Goal: Transaction & Acquisition: Subscribe to service/newsletter

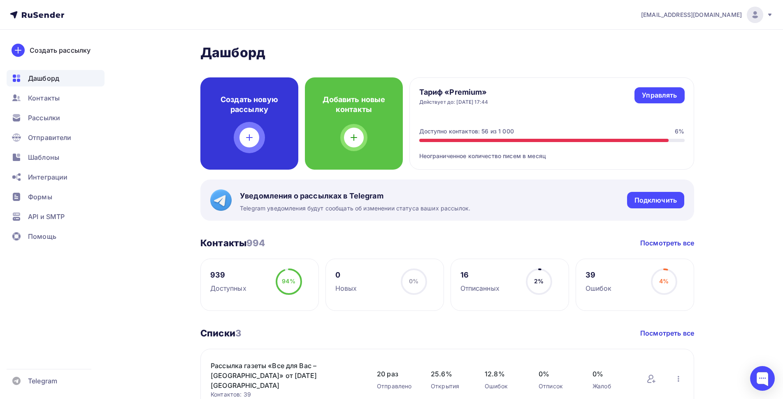
click at [239, 131] on div "Создать новую рассылку" at bounding box center [249, 123] width 98 height 92
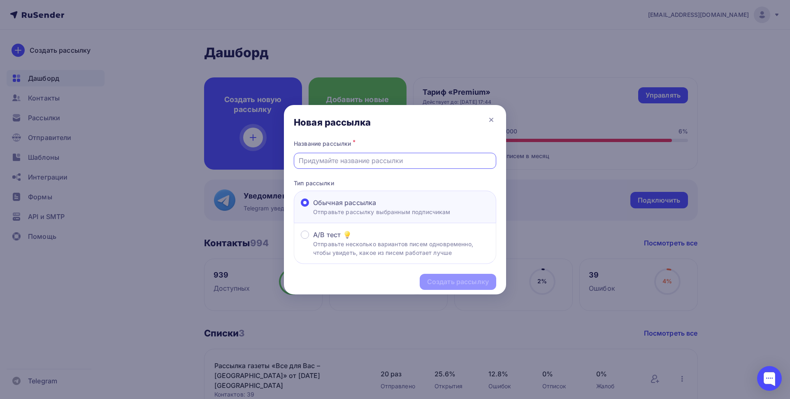
click at [361, 156] on input "text" at bounding box center [395, 160] width 193 height 10
click at [464, 162] on input "Газета «Все для Вас – [GEOGRAPHIC_DATA]» от [DATE] [GEOGRAPHIC_DATA]" at bounding box center [395, 160] width 193 height 10
click at [436, 158] on input "Газета «Все для Вас – [GEOGRAPHIC_DATA]» от [DATE] [GEOGRAPHIC_DATA]" at bounding box center [395, 160] width 193 height 10
type input "Газета «Все для Вас – [GEOGRAPHIC_DATA]» от [DATE] [GEOGRAPHIC_DATA]"
click at [463, 281] on div "Создать рассылку" at bounding box center [458, 281] width 62 height 9
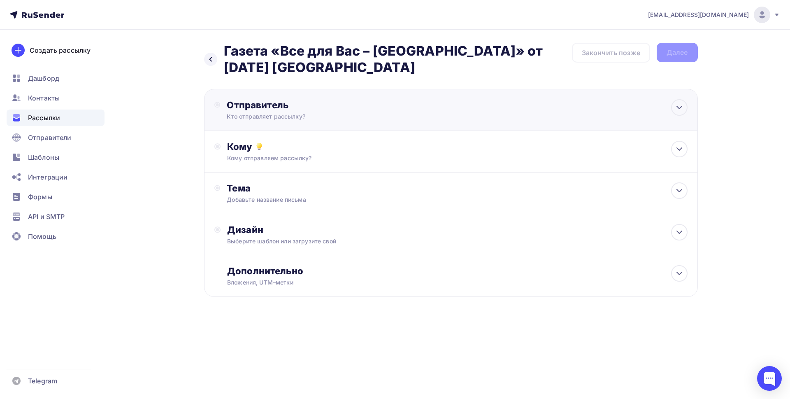
click at [303, 112] on div "Отправитель Кто отправляет рассылку? Email * [EMAIL_ADDRESS][DOMAIN_NAME] [EMAI…" at bounding box center [316, 109] width 178 height 21
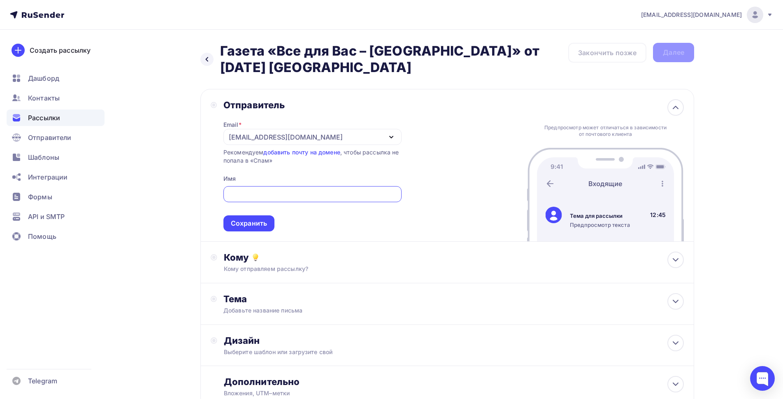
click at [294, 135] on div "[EMAIL_ADDRESS][DOMAIN_NAME]" at bounding box center [286, 137] width 114 height 10
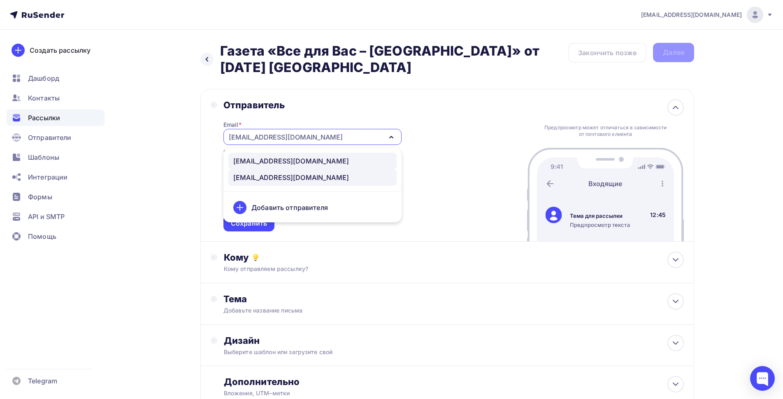
click at [261, 162] on div "[EMAIL_ADDRESS][DOMAIN_NAME]" at bounding box center [291, 161] width 116 height 10
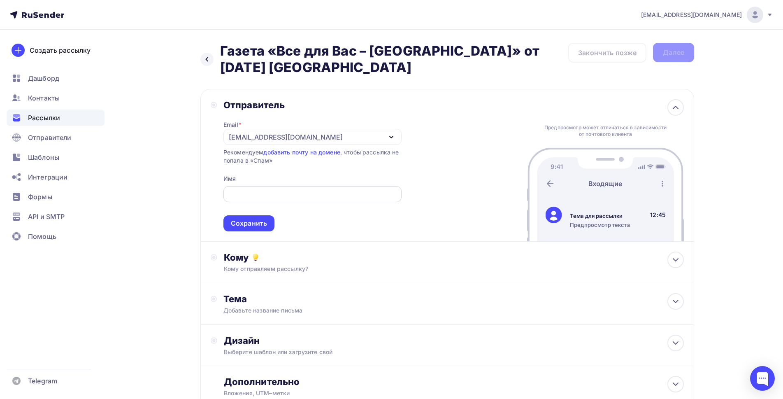
click at [257, 189] on input "text" at bounding box center [312, 194] width 169 height 10
type input "«"
type input "Газета Все для вас - [GEOGRAPHIC_DATA]"
click at [249, 221] on div "Сохранить" at bounding box center [249, 222] width 36 height 9
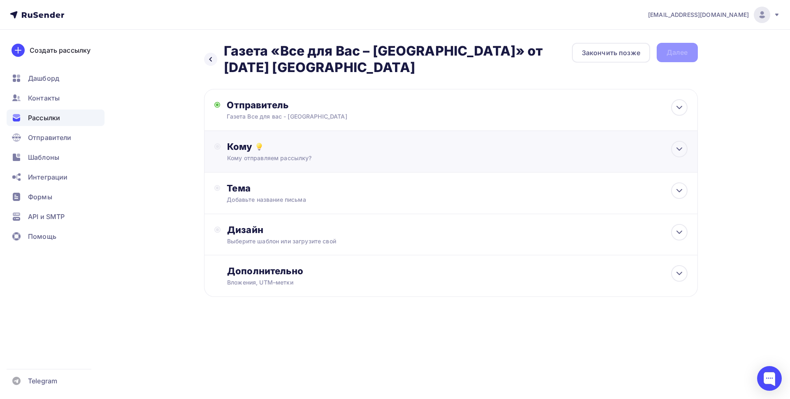
click at [254, 153] on div "Кому Кому отправляем рассылку? Списки получателей Выберите список Все списки id…" at bounding box center [457, 151] width 460 height 21
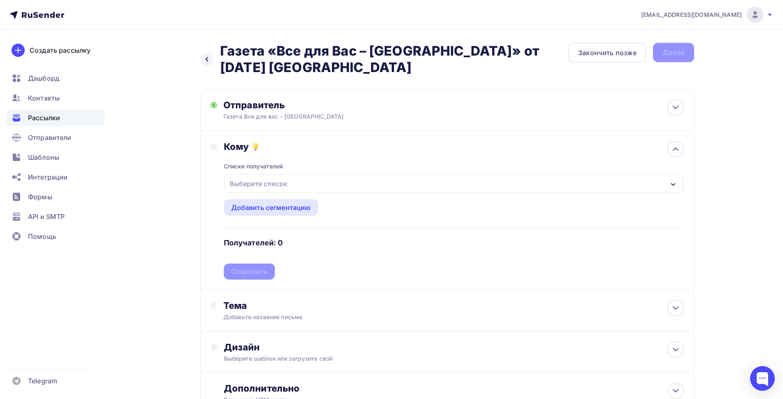
click at [268, 184] on div "Выберите список" at bounding box center [258, 183] width 64 height 15
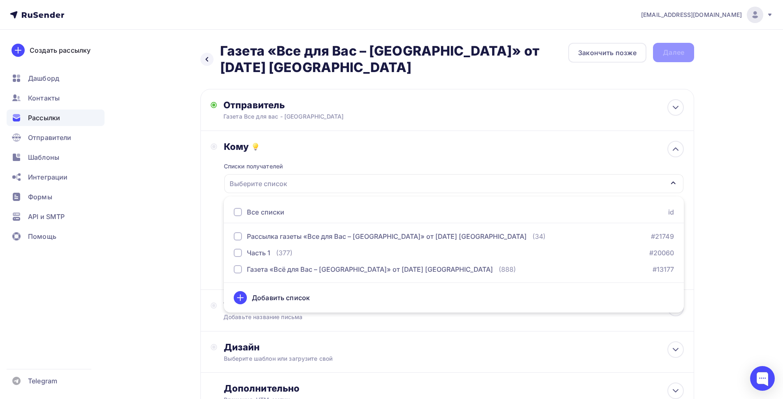
click at [237, 210] on div at bounding box center [238, 212] width 8 height 8
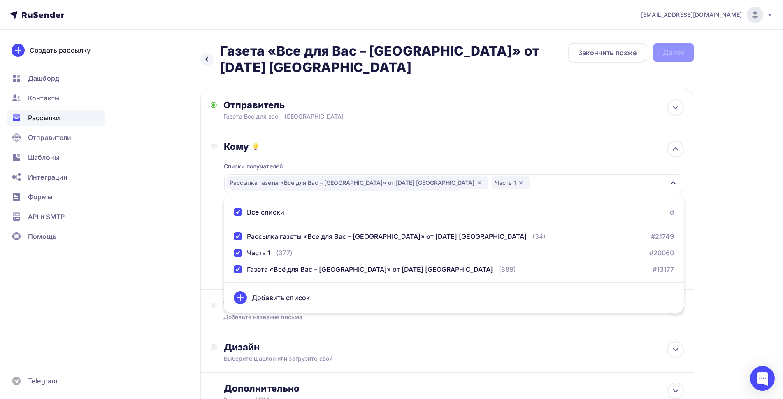
click at [192, 201] on div "Назад Газета «Все для Вас – [GEOGRAPHIC_DATA]» от [DATE] [GEOGRAPHIC_DATA] Газе…" at bounding box center [391, 248] width 674 height 437
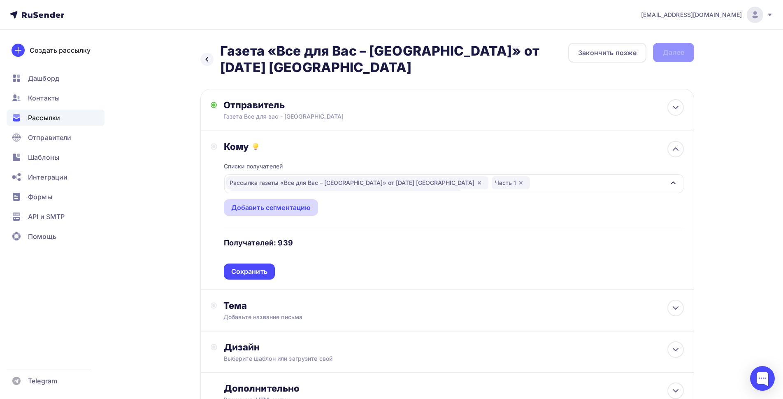
click at [236, 208] on div "Добавить сегментацию" at bounding box center [271, 207] width 80 height 10
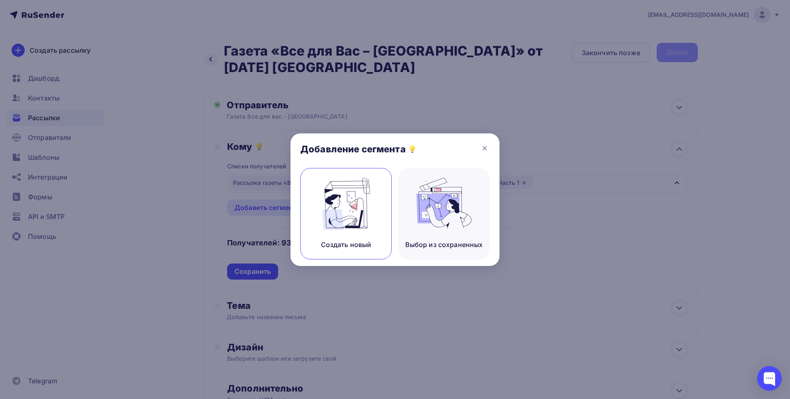
click at [340, 212] on img at bounding box center [345, 204] width 55 height 52
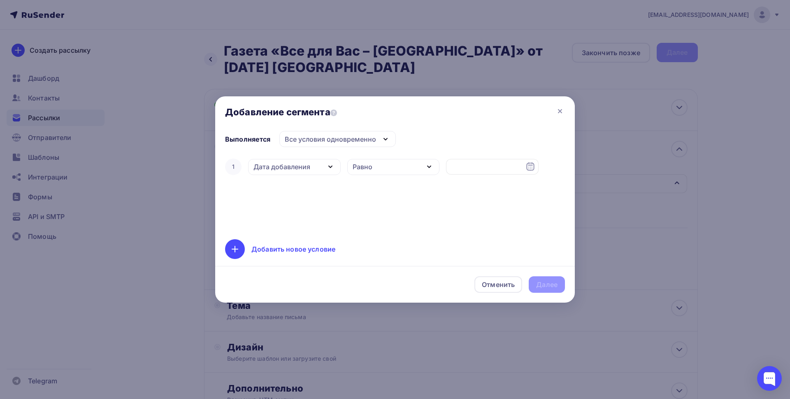
click at [274, 194] on div "1 Дата добавления Дата добавления Активность в рассылке Наличие в списке Статус…" at bounding box center [395, 193] width 340 height 72
click at [285, 166] on div "Дата добавления" at bounding box center [281, 167] width 57 height 10
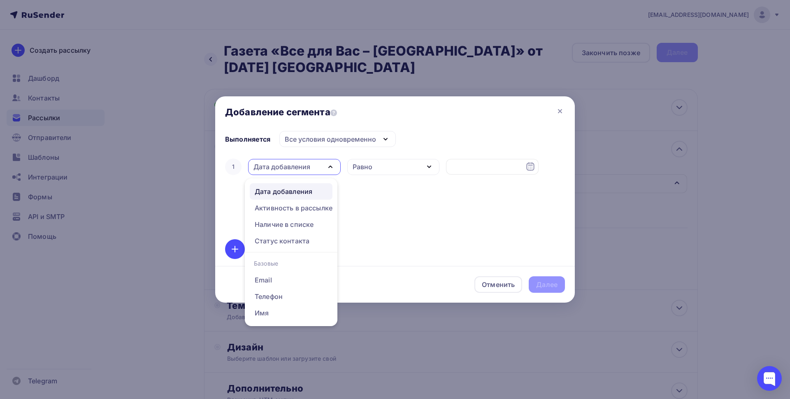
click at [380, 195] on div "1 Дата добавления Дата добавления Активность в рассылке Наличие в списке Статус…" at bounding box center [395, 193] width 340 height 72
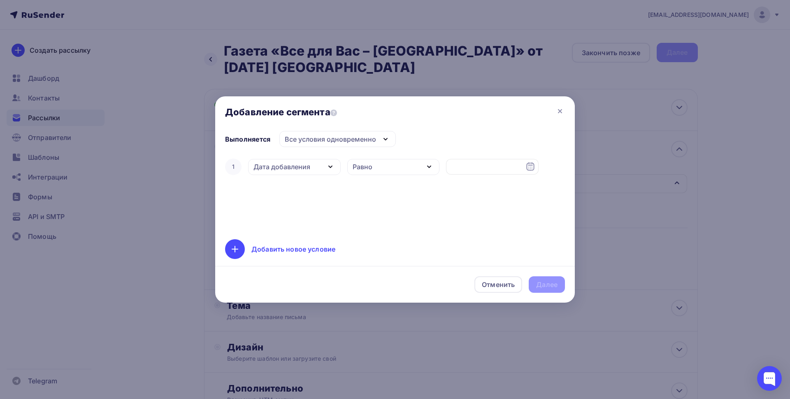
click at [355, 204] on div "1 Дата добавления Дата добавления Активность в рассылке Наличие в списке Статус…" at bounding box center [395, 193] width 340 height 72
click at [238, 183] on div "1 Дата добавления Дата добавления Активность в рассылке Наличие в списке Статус…" at bounding box center [395, 193] width 340 height 72
click at [559, 111] on icon at bounding box center [559, 110] width 3 height 3
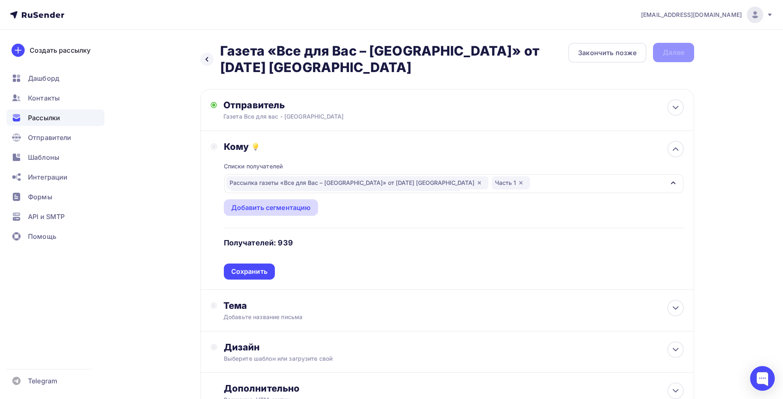
click at [258, 207] on div "Добавить сегментацию" at bounding box center [271, 207] width 80 height 10
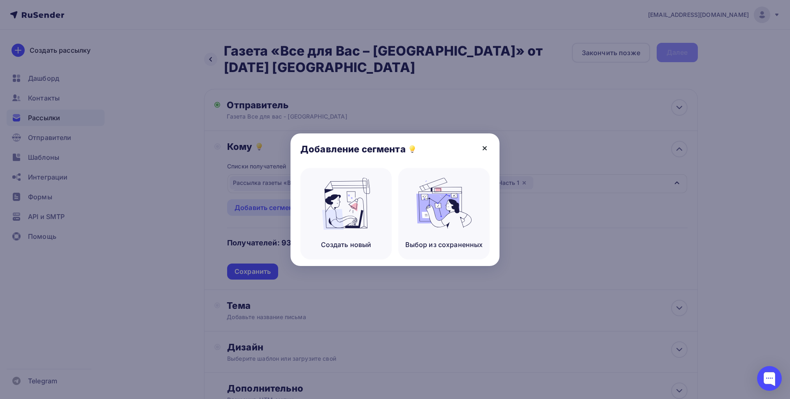
click at [485, 146] on icon at bounding box center [485, 148] width 10 height 10
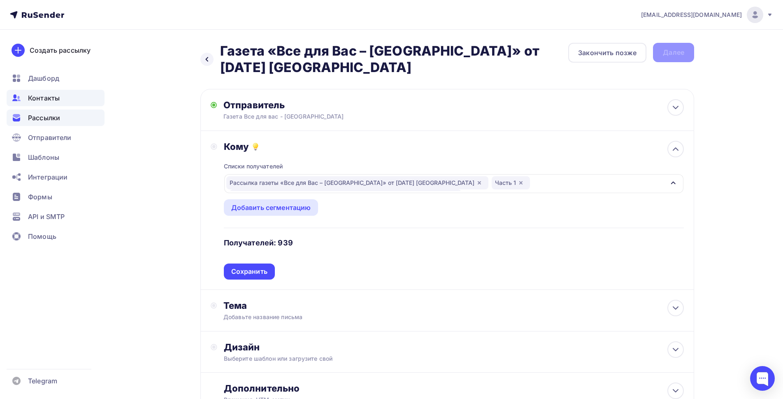
click at [42, 101] on span "Контакты" at bounding box center [44, 98] width 32 height 10
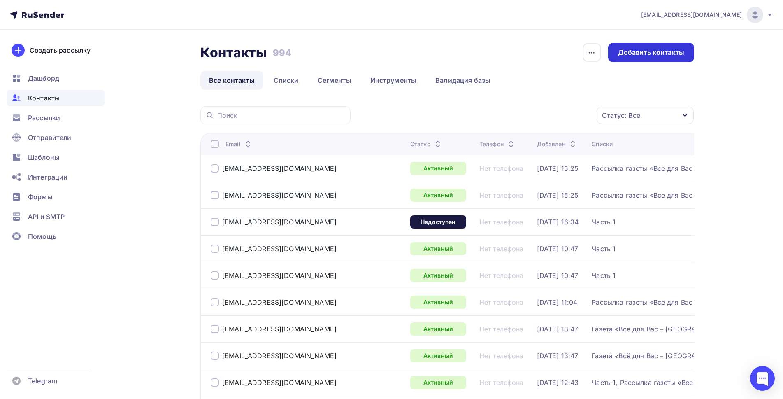
click at [617, 47] on div "Добавить контакты" at bounding box center [651, 52] width 86 height 19
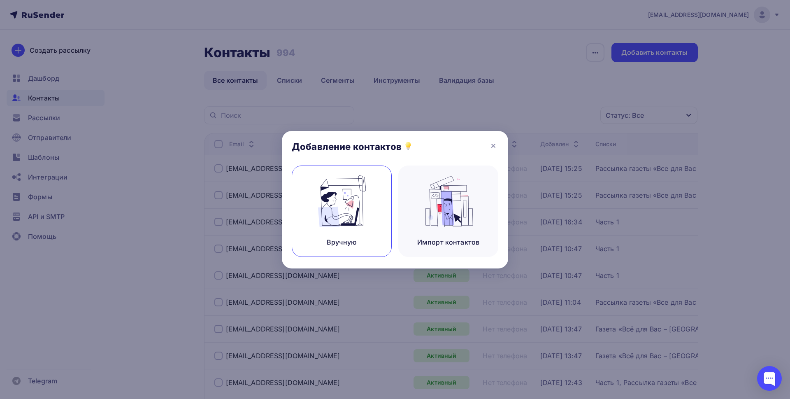
click at [311, 223] on div "Вручную" at bounding box center [342, 210] width 100 height 91
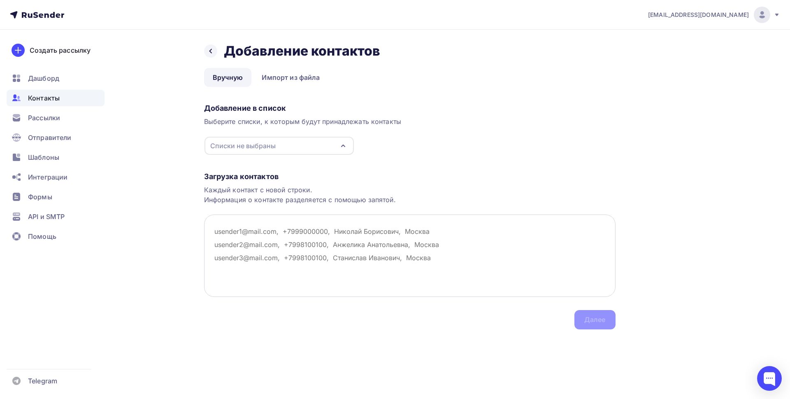
paste textarea "[EMAIL_ADDRESS][DOMAIN_NAME]"
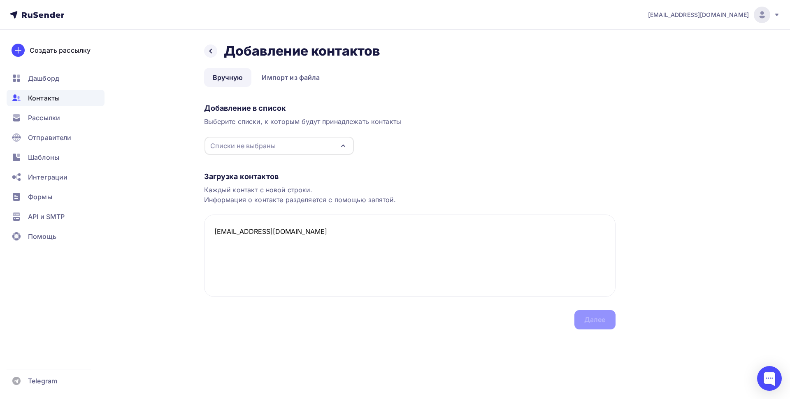
click at [351, 147] on div "Списки не выбраны" at bounding box center [278, 146] width 149 height 18
type textarea "[EMAIL_ADDRESS][DOMAIN_NAME]"
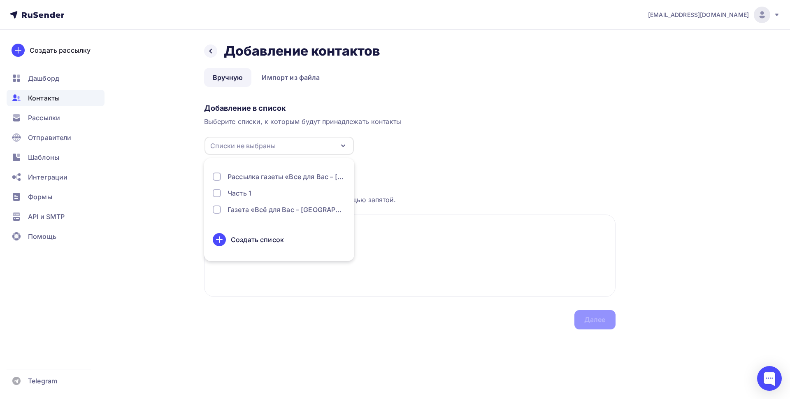
click at [242, 186] on div "Рассылка газеты «Все для Вас – [GEOGRAPHIC_DATA]» от [DATE] [GEOGRAPHIC_DATA] Ч…" at bounding box center [279, 196] width 133 height 49
click at [245, 195] on div "Часть 1" at bounding box center [239, 193] width 24 height 10
click at [600, 317] on div "Далее" at bounding box center [594, 319] width 21 height 9
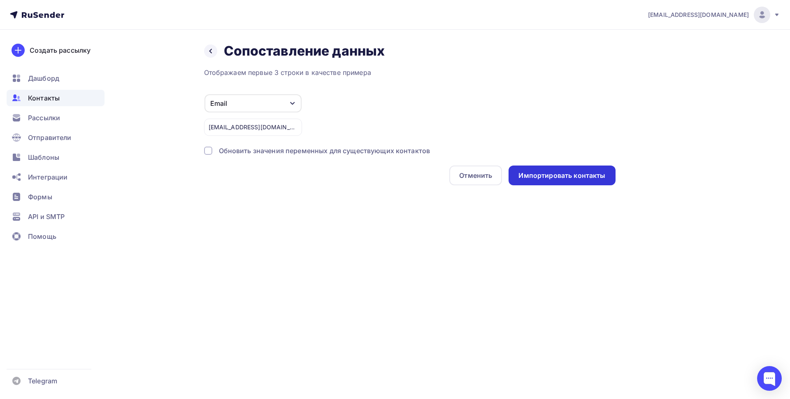
click at [553, 171] on div "Импортировать контакты" at bounding box center [561, 175] width 87 height 9
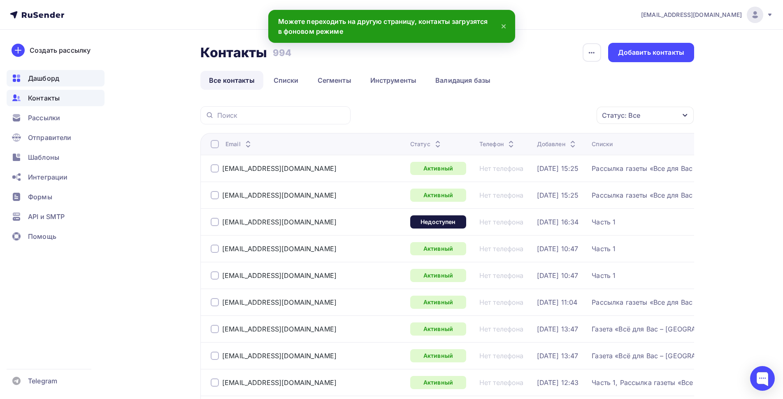
click at [44, 76] on span "Дашборд" at bounding box center [43, 78] width 31 height 10
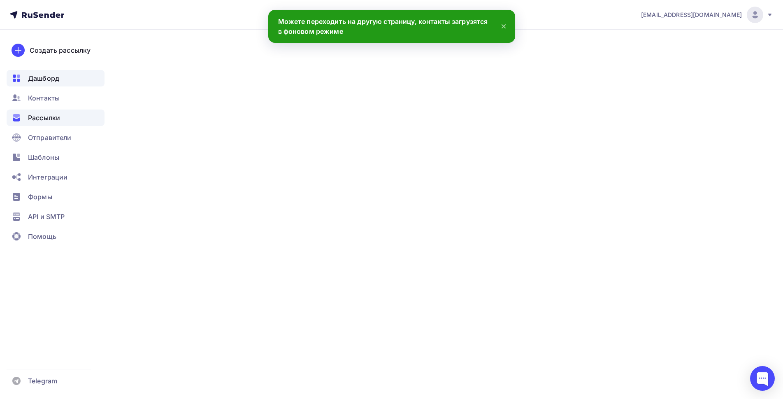
click at [46, 117] on span "Рассылки" at bounding box center [44, 118] width 32 height 10
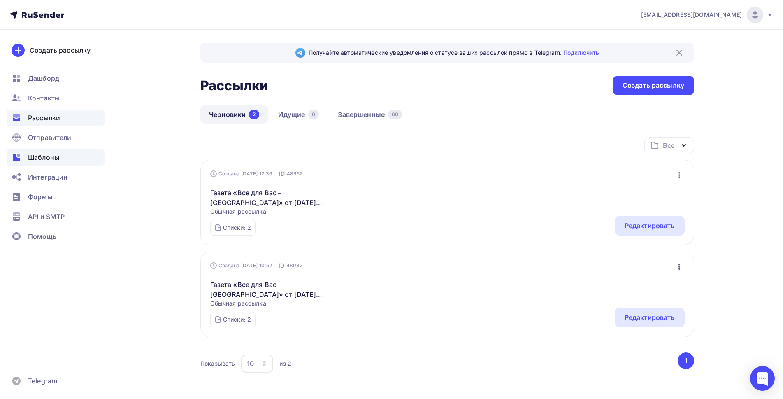
click at [38, 158] on span "Шаблоны" at bounding box center [43, 157] width 31 height 10
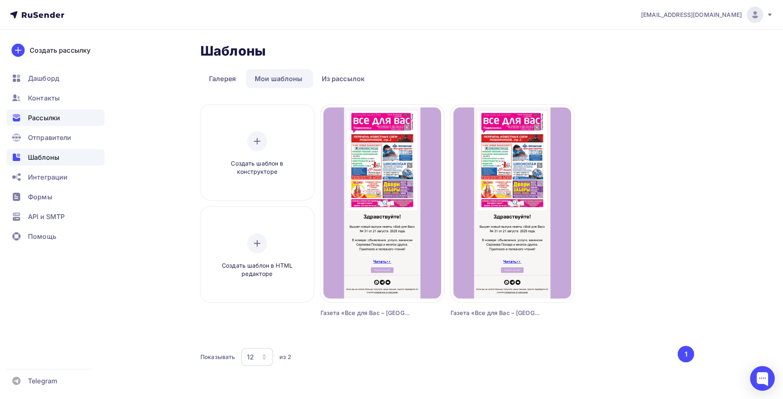
click at [55, 122] on span "Рассылки" at bounding box center [44, 118] width 32 height 10
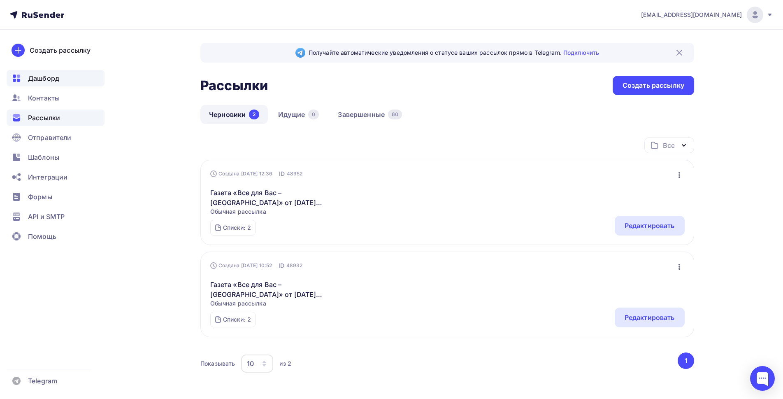
click at [53, 73] on div "Дашборд" at bounding box center [56, 78] width 98 height 16
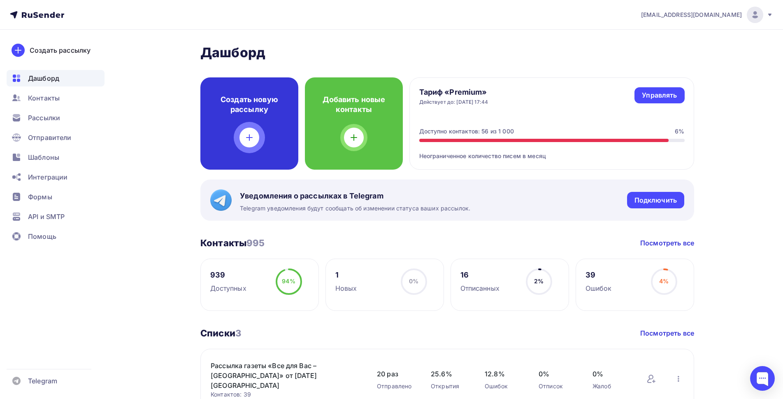
click at [267, 123] on div "Создать новую рассылку" at bounding box center [249, 123] width 98 height 92
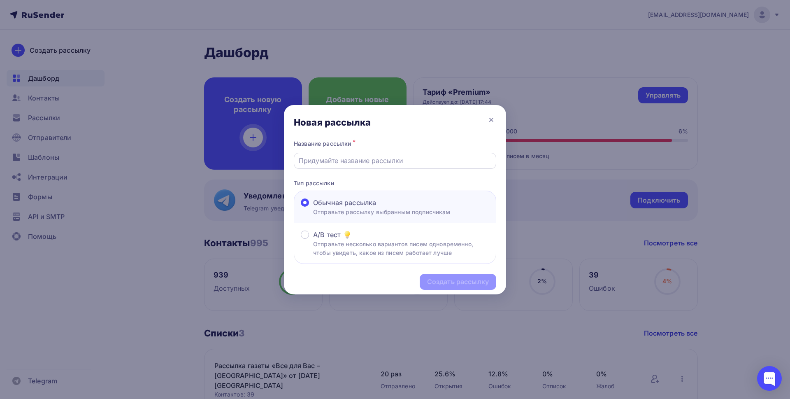
click at [324, 153] on div at bounding box center [395, 161] width 202 height 16
click at [325, 158] on input "text" at bounding box center [395, 160] width 193 height 10
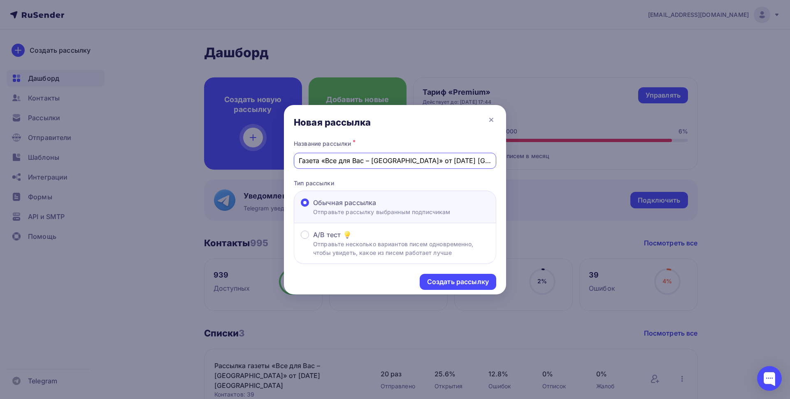
click at [465, 161] on input "Газета «Все для Вас – [GEOGRAPHIC_DATA]» от [DATE] [GEOGRAPHIC_DATA]" at bounding box center [395, 160] width 193 height 10
click at [436, 160] on input "Газета «Все для Вас – [GEOGRAPHIC_DATA]» от [DATE] [GEOGRAPHIC_DATA]" at bounding box center [395, 160] width 193 height 10
type input "Газета «Все для Вас – [GEOGRAPHIC_DATA]» от [DATE] [GEOGRAPHIC_DATA]"
click at [470, 281] on div "Создать рассылку" at bounding box center [458, 281] width 62 height 9
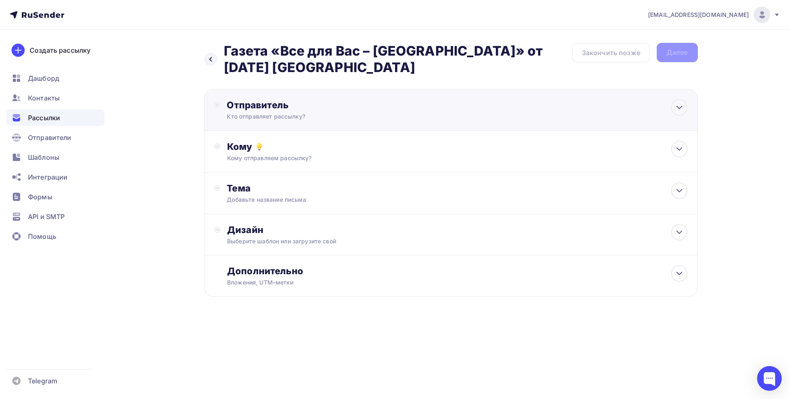
click at [262, 111] on div "Отправитель Кто отправляет рассылку? Email * [EMAIL_ADDRESS][DOMAIN_NAME] [EMAI…" at bounding box center [316, 109] width 178 height 21
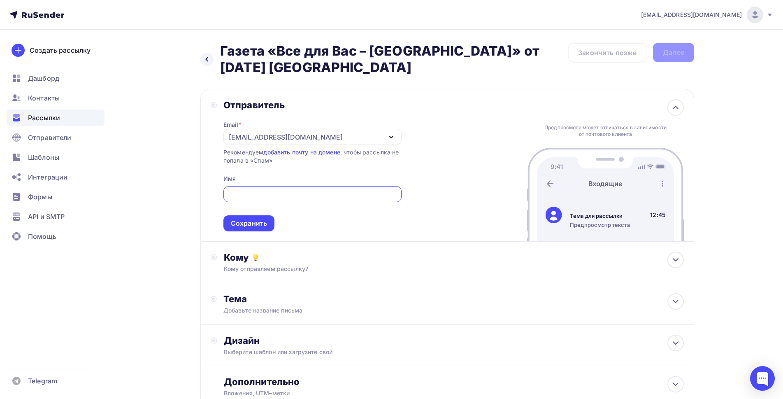
click at [265, 139] on div "[EMAIL_ADDRESS][DOMAIN_NAME]" at bounding box center [286, 137] width 114 height 10
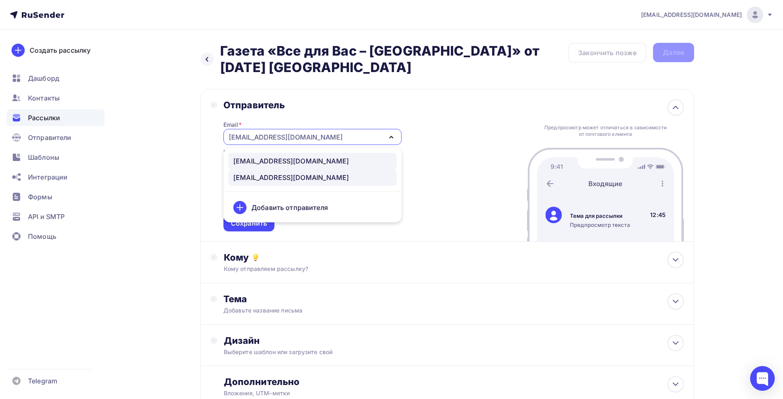
click at [267, 161] on div "[EMAIL_ADDRESS][DOMAIN_NAME]" at bounding box center [291, 161] width 116 height 10
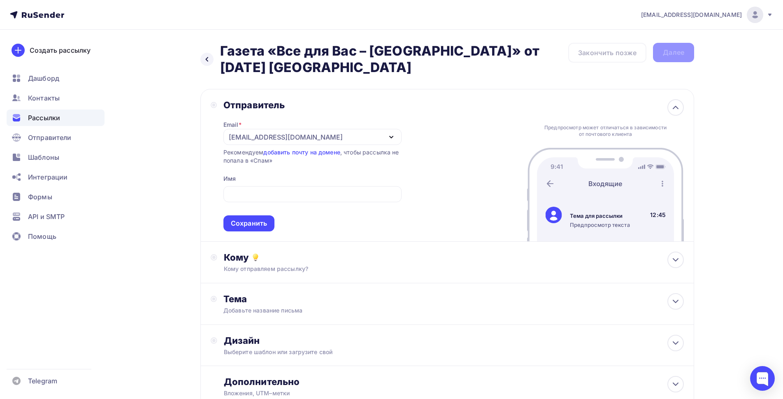
click at [270, 184] on span "Сохранить" at bounding box center [312, 207] width 178 height 49
click at [267, 189] on input "text" at bounding box center [312, 194] width 169 height 10
type input "Газета Все для вас - [GEOGRAPHIC_DATA]"
click at [241, 222] on div "Сохранить" at bounding box center [249, 222] width 36 height 9
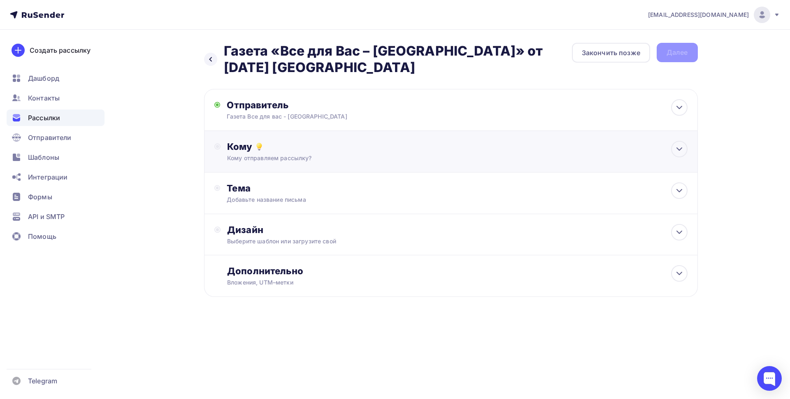
click at [258, 153] on div "Кому Кому отправляем рассылку? Списки получателей Выберите список Все списки id…" at bounding box center [457, 151] width 460 height 21
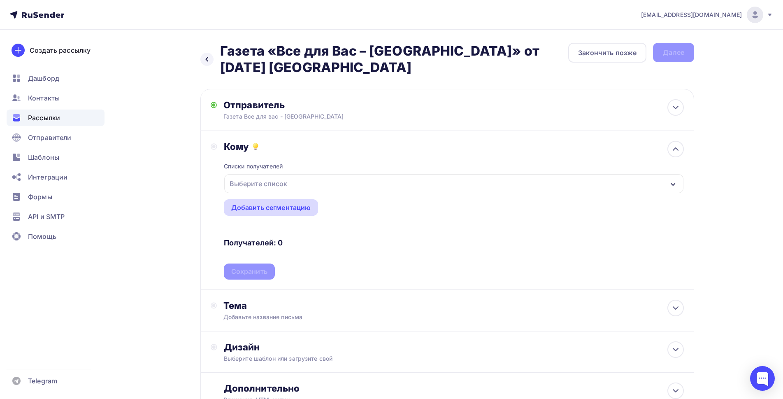
click at [254, 203] on div "Добавить сегментацию" at bounding box center [271, 207] width 80 height 10
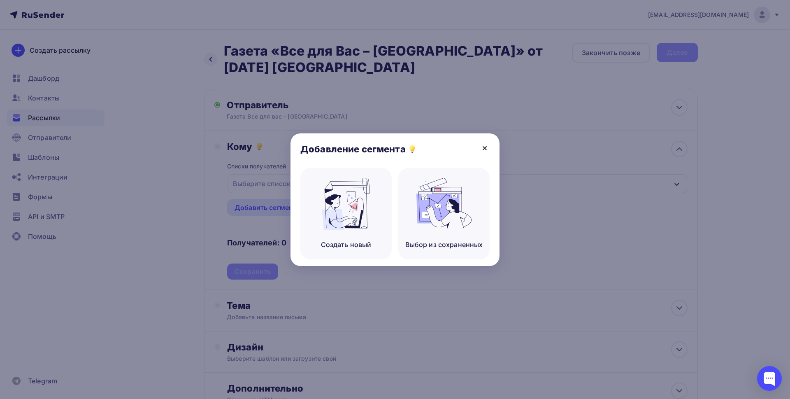
click at [480, 148] on icon at bounding box center [485, 148] width 10 height 10
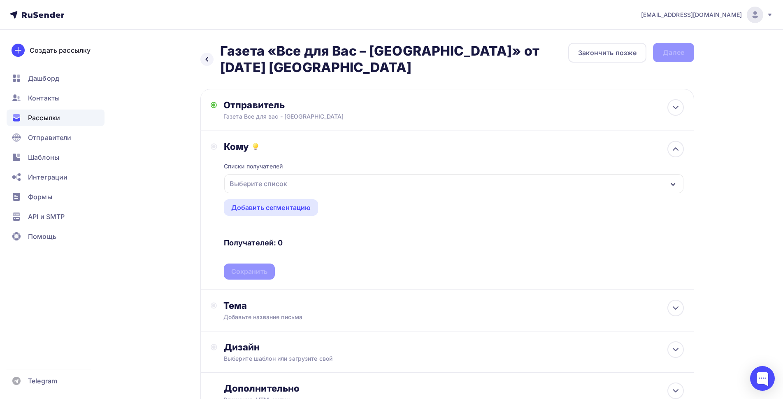
click at [272, 185] on div "Выберите список" at bounding box center [258, 183] width 64 height 15
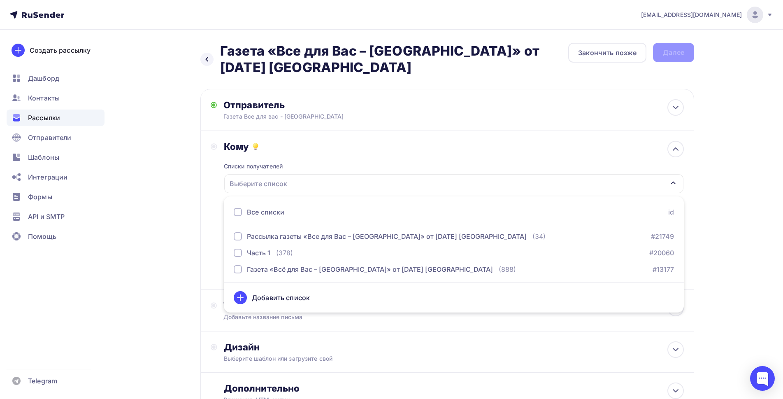
click at [249, 211] on div "Все списки" at bounding box center [265, 212] width 37 height 10
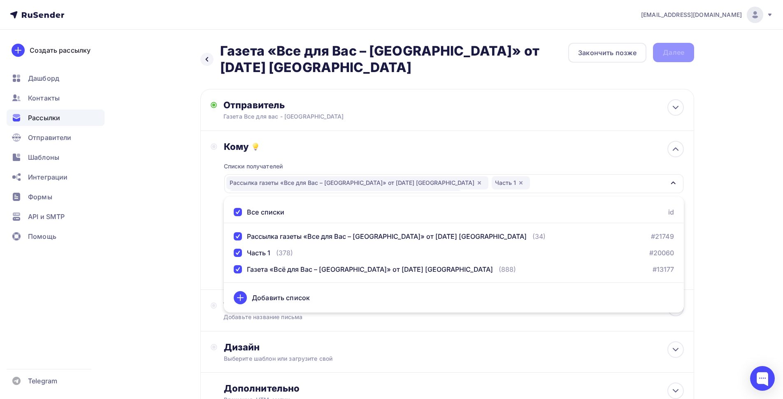
click at [172, 280] on div "Назад Газета «Все для Вас – [GEOGRAPHIC_DATA]» от [DATE] [GEOGRAPHIC_DATA] Газе…" at bounding box center [391, 248] width 674 height 437
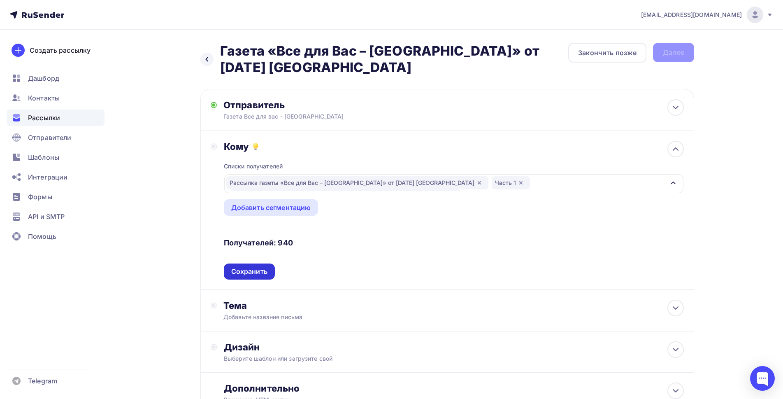
click at [255, 272] on div "Сохранить" at bounding box center [249, 271] width 36 height 9
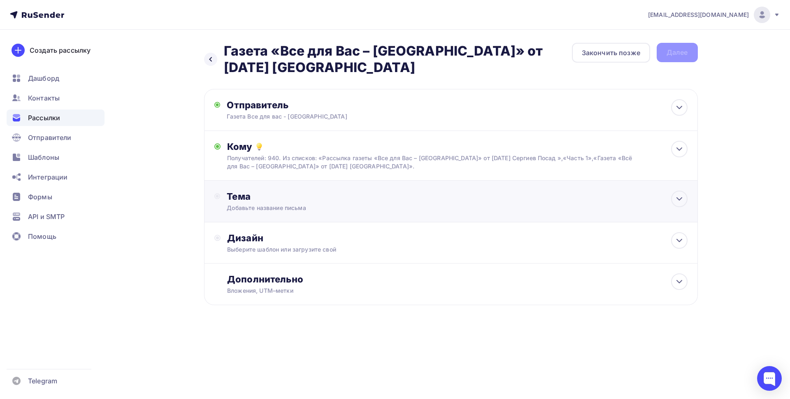
click at [252, 204] on div "Добавьте название письма" at bounding box center [300, 208] width 146 height 8
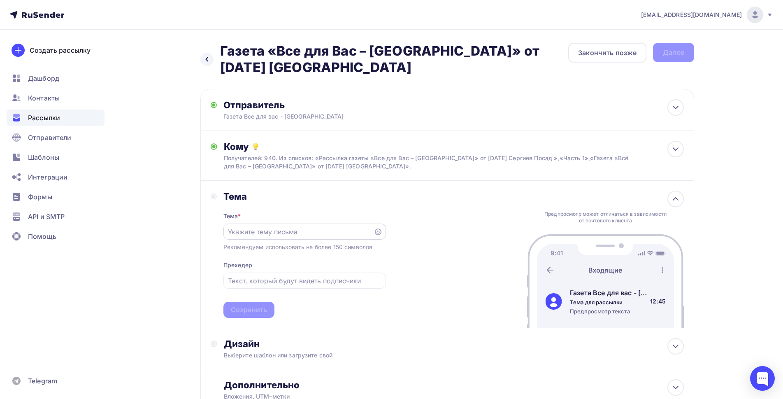
click at [379, 232] on icon at bounding box center [378, 231] width 7 height 7
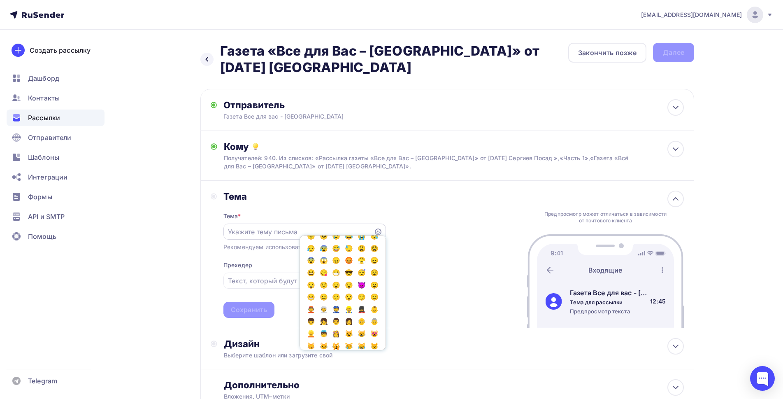
scroll to position [123, 0]
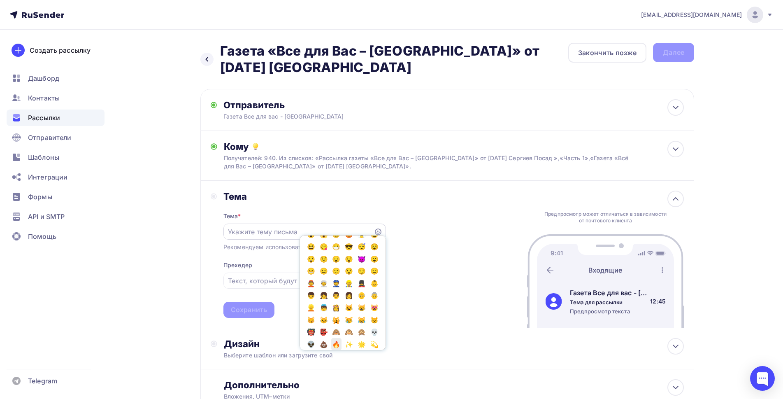
click at [331, 338] on span "🔥" at bounding box center [336, 344] width 11 height 12
click at [260, 227] on input "🔥" at bounding box center [298, 232] width 141 height 10
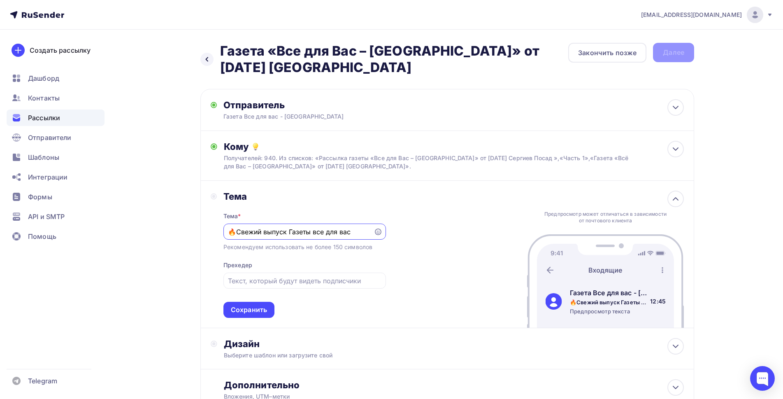
click at [315, 231] on input "🔥Свежий выпуск Газеты все для вас" at bounding box center [298, 232] width 141 height 10
click at [356, 233] on input "🔥Свежий выпуск Газеты «Все для вас" at bounding box center [298, 232] width 141 height 10
type input "🔥Свежий выпуск Газеты «Все для вас»"
click at [262, 271] on div "Тема * 🔥Свежий выпуск Газеты «Все для вас» Рекомендуем использовать не более 15…" at bounding box center [304, 260] width 162 height 116
click at [265, 283] on input "text" at bounding box center [304, 281] width 153 height 10
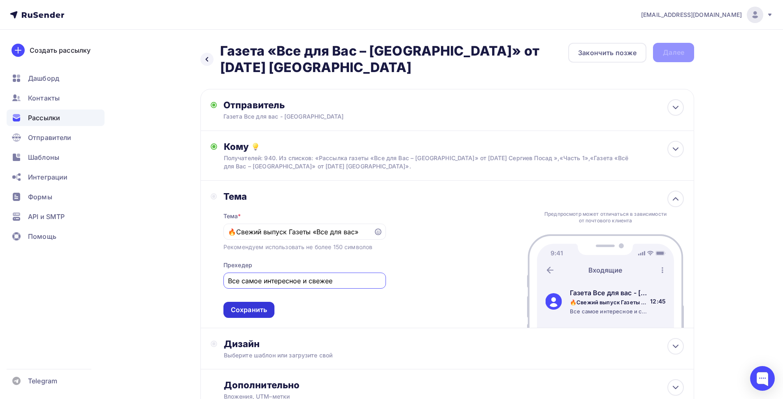
type input "Все самое интересное и свежее"
click at [255, 305] on div "Сохранить" at bounding box center [249, 309] width 36 height 9
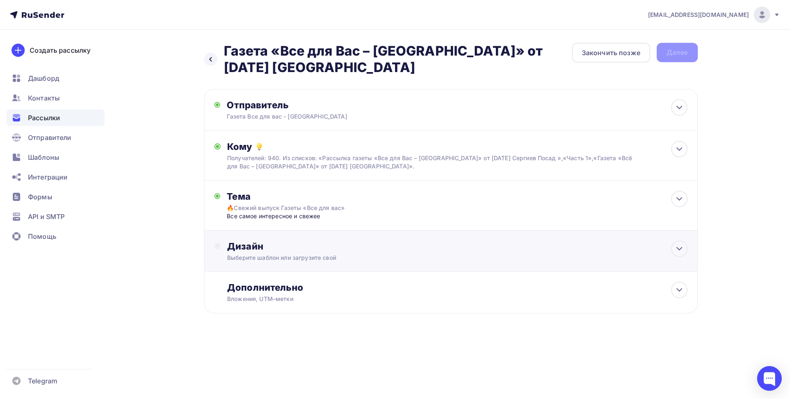
click at [259, 252] on div "Дизайн Выберите шаблон или загрузите свой" at bounding box center [457, 250] width 460 height 21
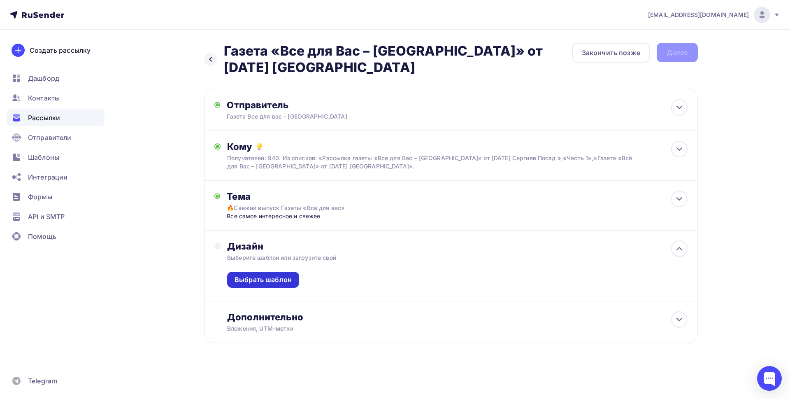
click at [252, 276] on div "Выбрать шаблон" at bounding box center [262, 279] width 57 height 9
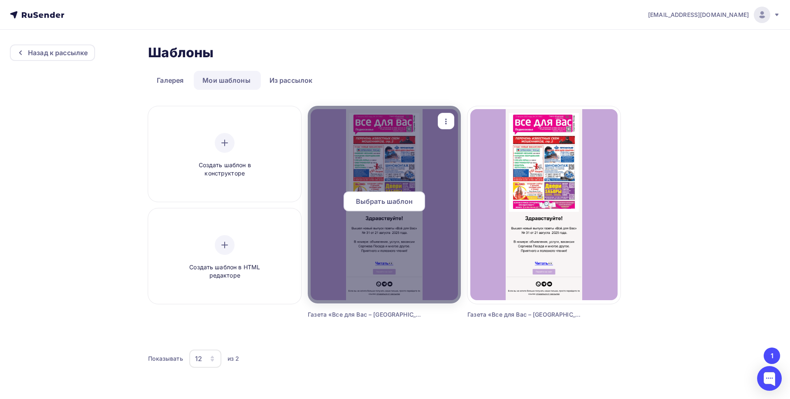
click at [372, 207] on div "Выбрать шаблон" at bounding box center [383, 201] width 81 height 20
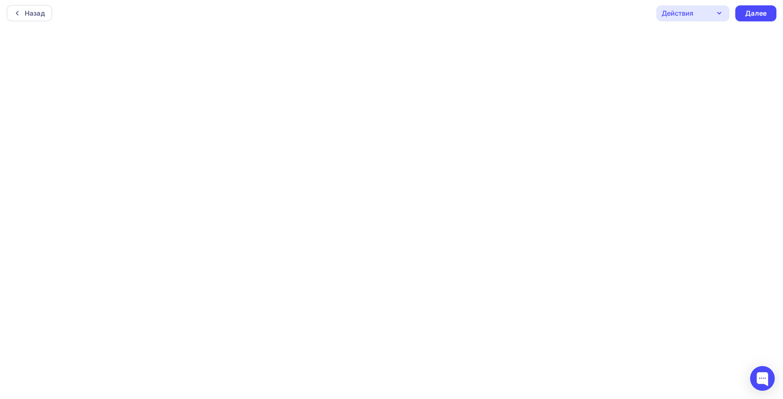
scroll to position [2, 0]
click at [767, 14] on div "Далее" at bounding box center [755, 13] width 41 height 16
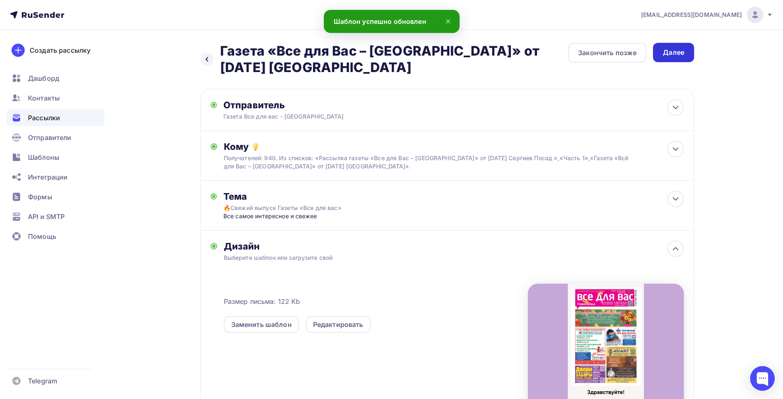
click at [663, 47] on div "Далее" at bounding box center [673, 52] width 41 height 19
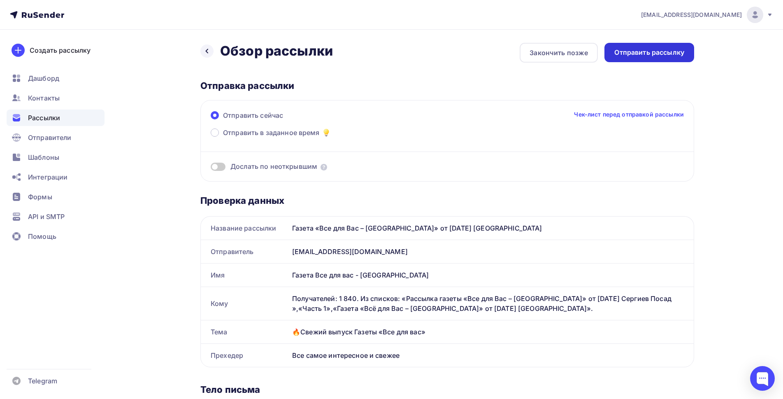
click at [638, 51] on div "Отправить рассылку" at bounding box center [649, 52] width 70 height 9
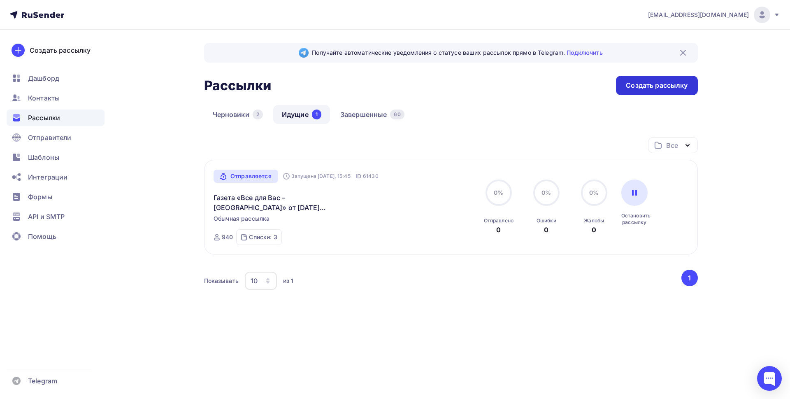
click at [650, 84] on div "Создать рассылку" at bounding box center [657, 85] width 62 height 9
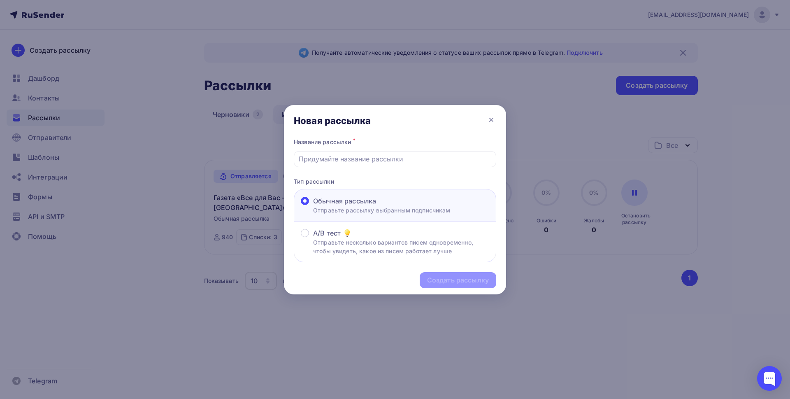
click at [483, 119] on div "Новая рассылка" at bounding box center [395, 120] width 222 height 31
click at [496, 117] on div "Новая рассылка" at bounding box center [395, 120] width 222 height 31
click at [494, 119] on icon at bounding box center [491, 120] width 10 height 10
